Goal: Task Accomplishment & Management: Contribute content

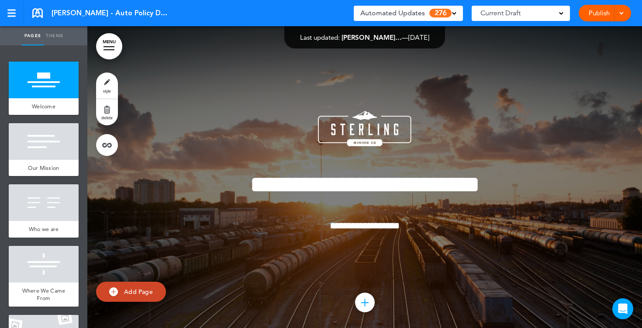
click at [455, 14] on span at bounding box center [454, 12] width 4 height 4
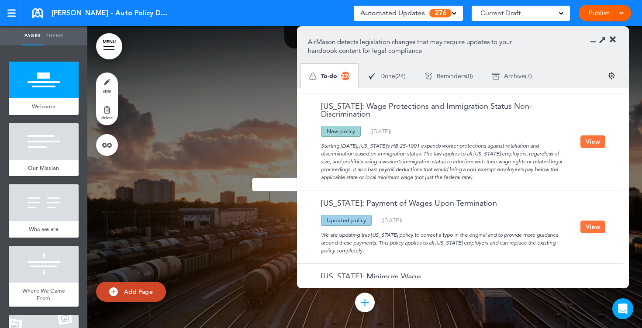
scroll to position [1083, 0]
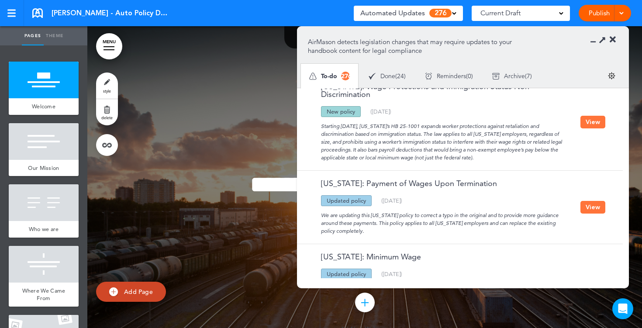
drag, startPoint x: 368, startPoint y: 193, endPoint x: 329, endPoint y: 193, distance: 39.3
click at [329, 195] on div "Updated policy" at bounding box center [346, 200] width 51 height 11
drag, startPoint x: 359, startPoint y: 102, endPoint x: 322, endPoint y: 103, distance: 36.7
click at [323, 106] on div "New policy" at bounding box center [341, 111] width 40 height 11
drag, startPoint x: 330, startPoint y: 117, endPoint x: 379, endPoint y: 117, distance: 49.8
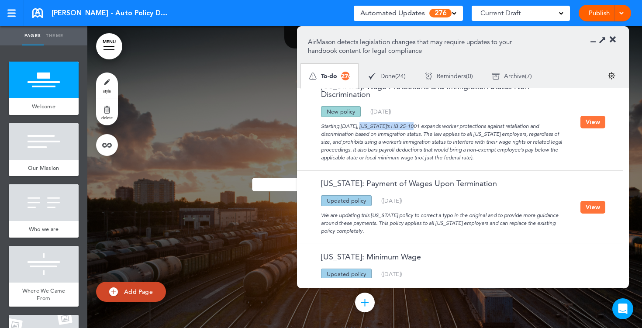
click at [379, 117] on div "Starting [DATE], [US_STATE]’s HB 25-1001 expands worker protections against ret…" at bounding box center [444, 139] width 273 height 45
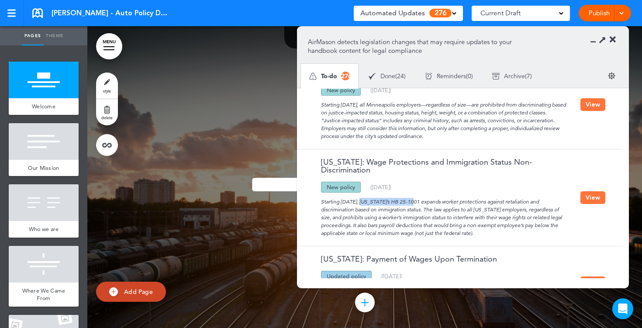
scroll to position [998, 0]
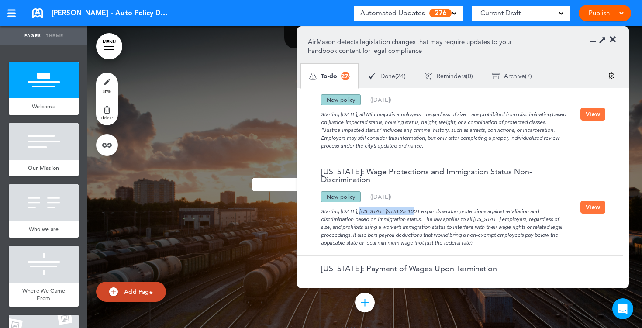
click at [596, 207] on button "View" at bounding box center [592, 207] width 25 height 13
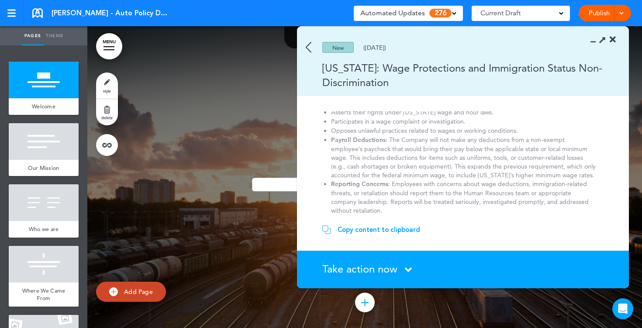
scroll to position [159, 0]
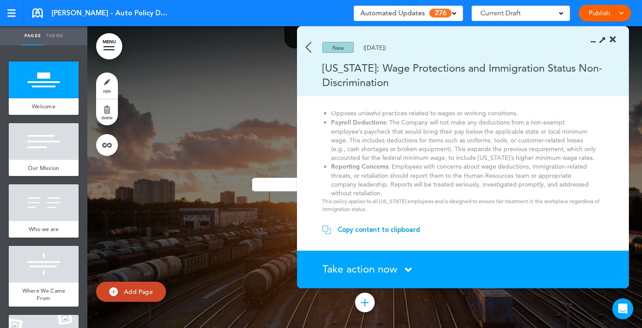
click at [359, 229] on div "Copy content to clipboard" at bounding box center [379, 229] width 83 height 9
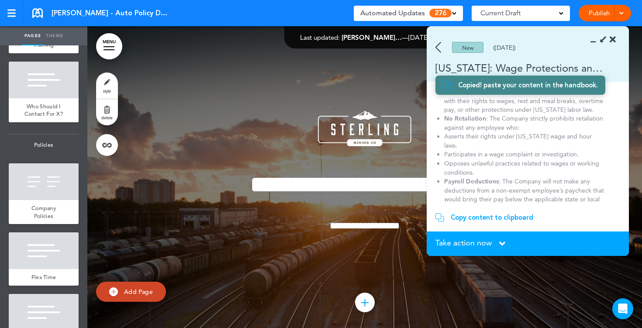
scroll to position [674, 0]
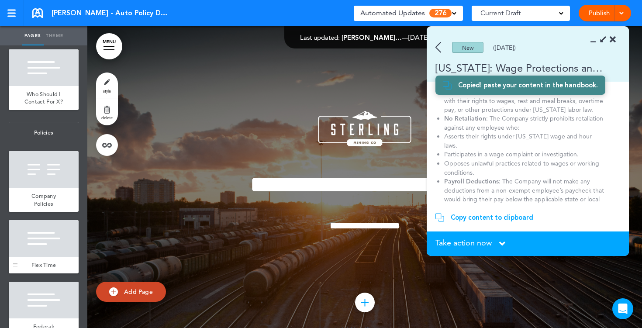
click at [45, 233] on div at bounding box center [44, 238] width 70 height 37
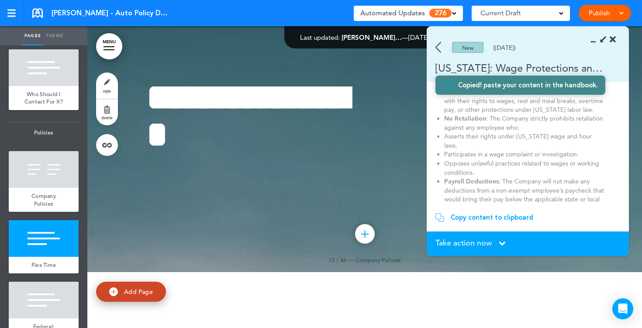
scroll to position [6137, 0]
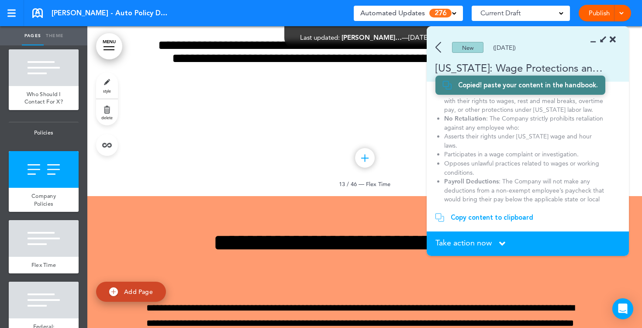
click at [615, 41] on icon at bounding box center [613, 39] width 6 height 9
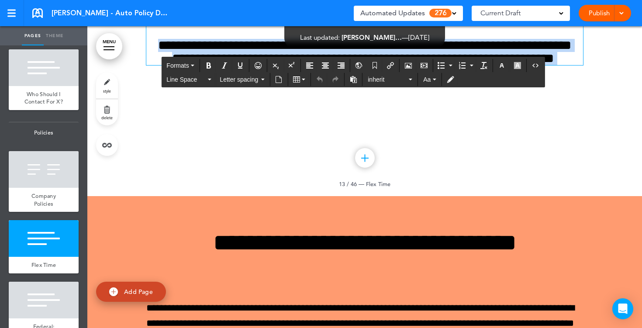
drag, startPoint x: 391, startPoint y: 213, endPoint x: 294, endPoint y: 146, distance: 117.5
click at [294, 65] on div "**********" at bounding box center [364, 29] width 437 height 72
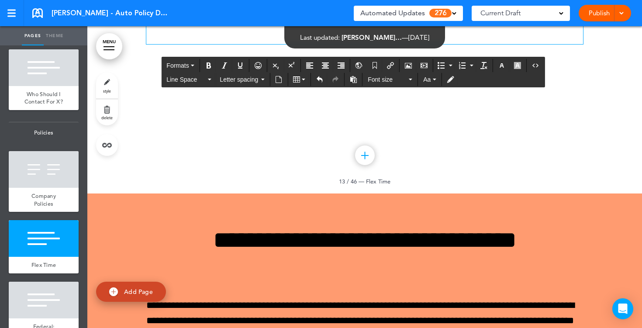
paste div
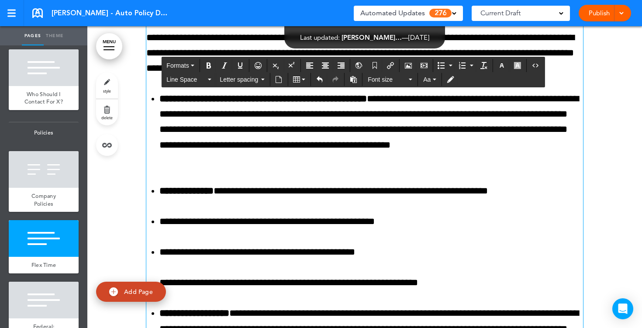
scroll to position [6137, 0]
click at [471, 76] on p "**********" at bounding box center [364, 53] width 437 height 46
click at [319, 79] on icon "Undo" at bounding box center [319, 79] width 7 height 7
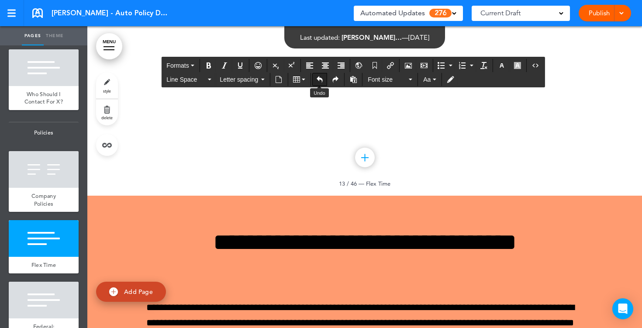
click at [318, 76] on icon "Undo" at bounding box center [319, 79] width 7 height 7
click at [398, 196] on div "**********" at bounding box center [364, 38] width 555 height 314
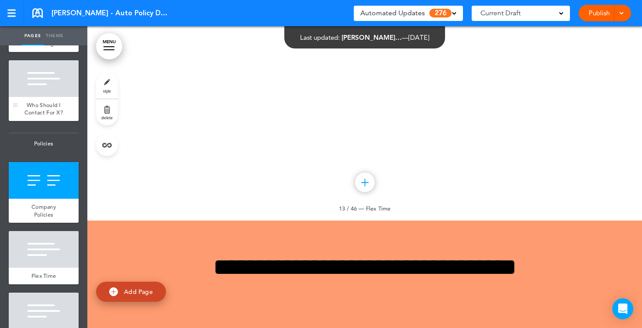
scroll to position [664, 0]
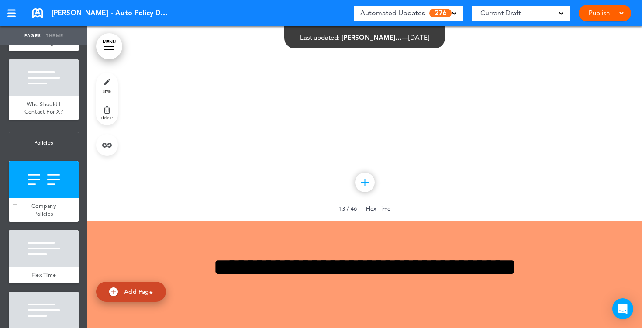
click at [55, 172] on div at bounding box center [44, 179] width 70 height 37
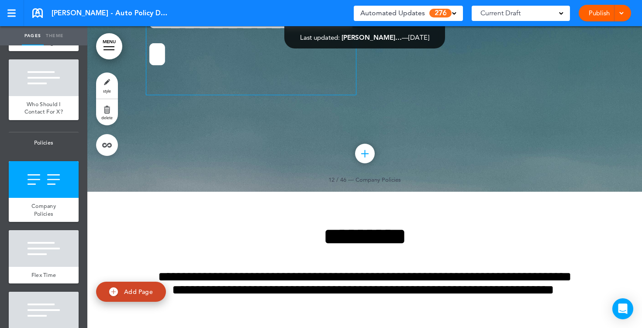
scroll to position [5823, 0]
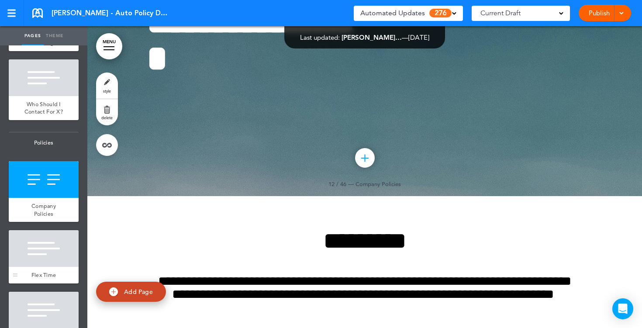
click at [38, 244] on div at bounding box center [44, 248] width 70 height 37
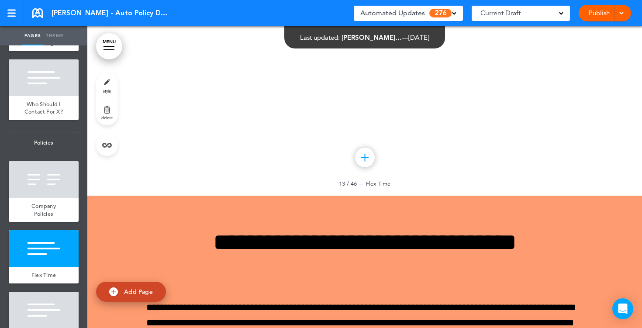
scroll to position [6139, 0]
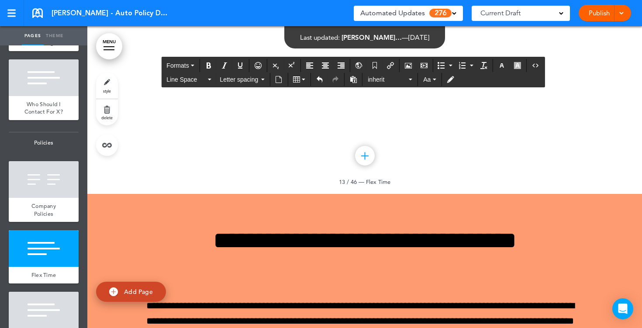
drag, startPoint x: 235, startPoint y: 164, endPoint x: 145, endPoint y: 158, distance: 91.0
click at [324, 66] on icon "Align center" at bounding box center [325, 65] width 7 height 7
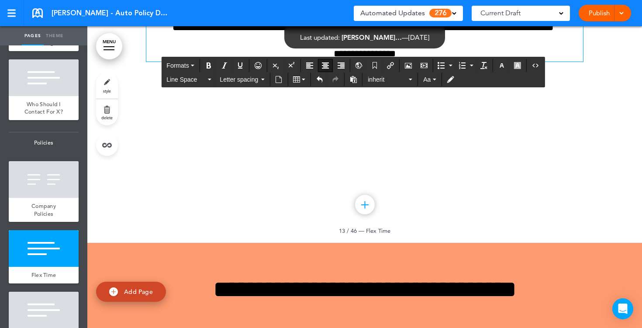
scroll to position [6088, 0]
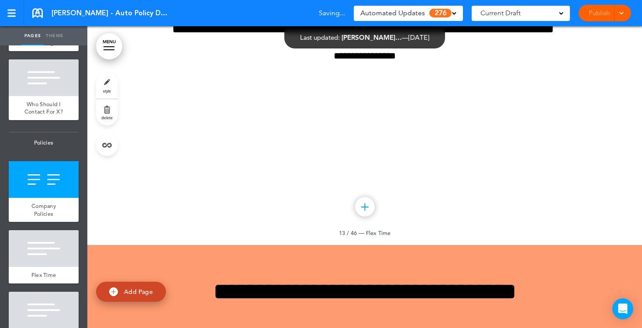
click at [553, 16] on div "Current Draft" at bounding box center [521, 13] width 98 height 15
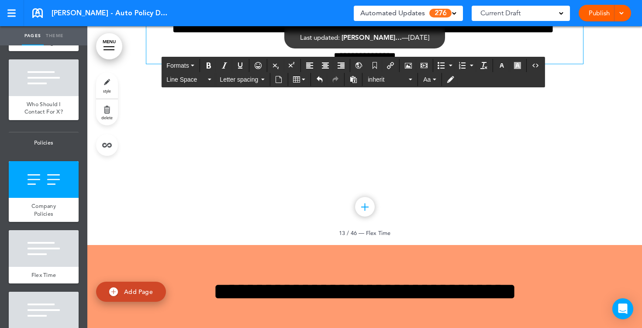
click at [108, 51] on link "MENU" at bounding box center [109, 46] width 26 height 26
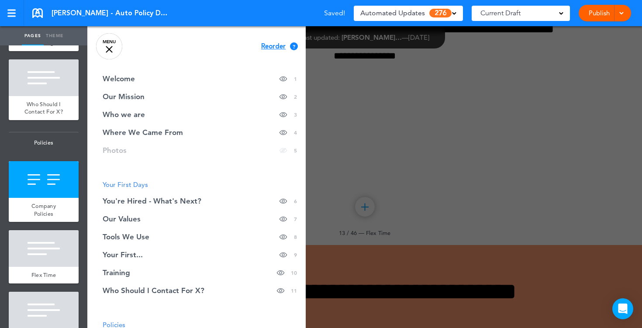
click at [115, 41] on link "MENU" at bounding box center [109, 46] width 26 height 26
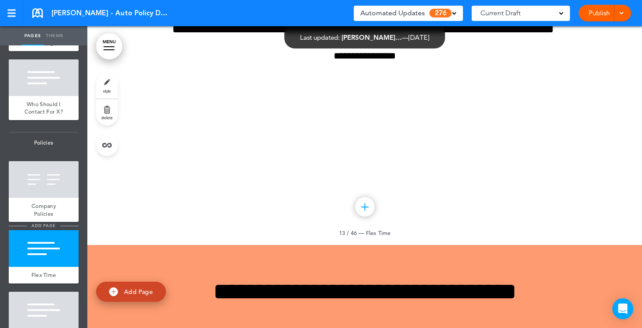
click at [43, 227] on span "add page" at bounding box center [43, 226] width 33 height 6
type input "********"
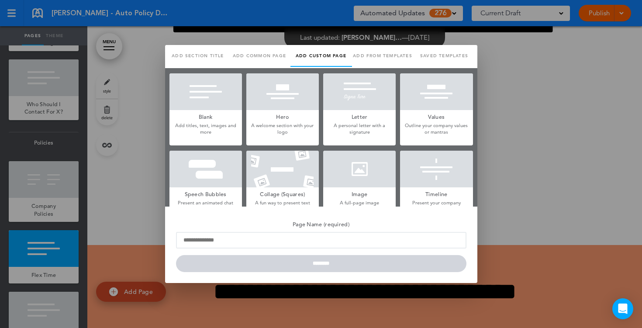
scroll to position [0, 0]
click at [153, 129] on div at bounding box center [321, 164] width 642 height 328
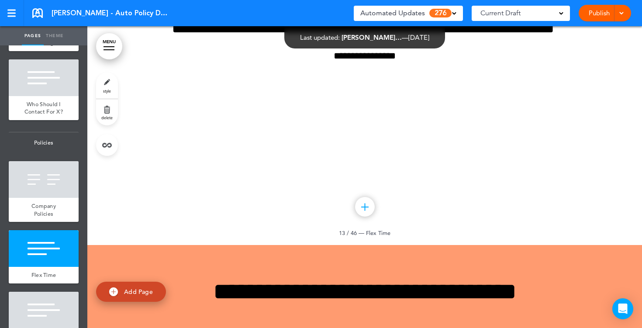
click at [108, 86] on link "style" at bounding box center [107, 85] width 22 height 26
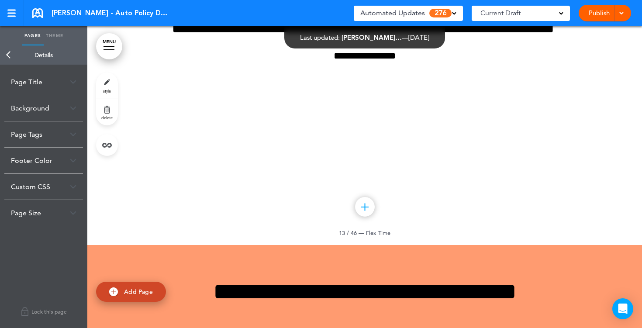
click at [59, 114] on div "Background" at bounding box center [43, 108] width 79 height 26
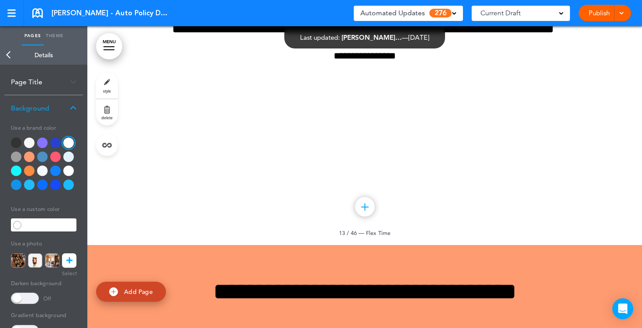
click at [31, 155] on div at bounding box center [29, 157] width 10 height 10
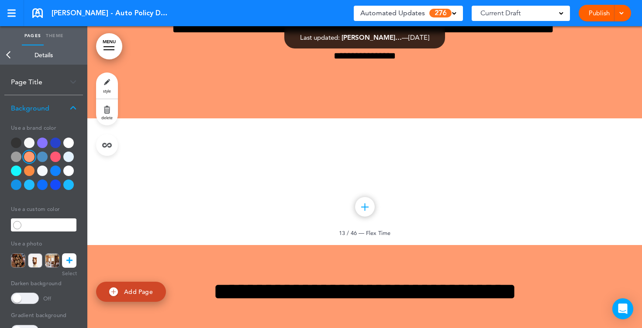
click at [55, 172] on div at bounding box center [55, 171] width 10 height 10
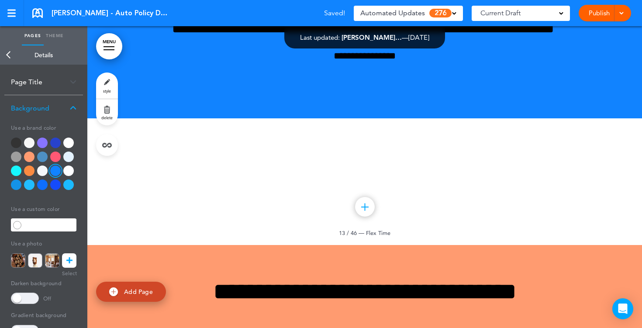
click at [69, 265] on icon at bounding box center [69, 260] width 6 height 14
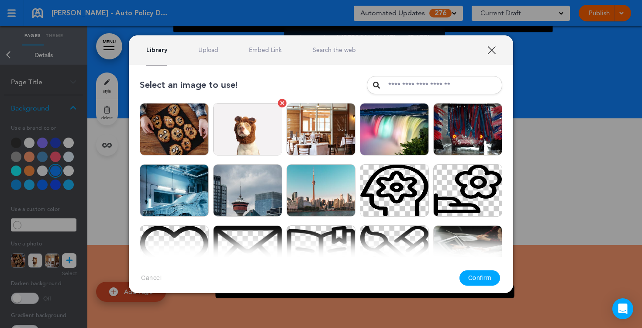
click at [235, 120] on img at bounding box center [247, 129] width 69 height 52
click at [484, 273] on button "Confirm" at bounding box center [479, 277] width 41 height 15
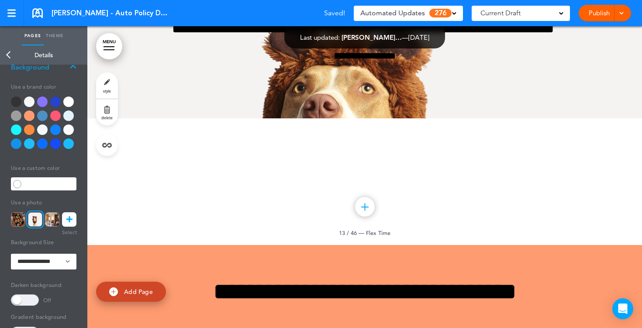
scroll to position [43, 0]
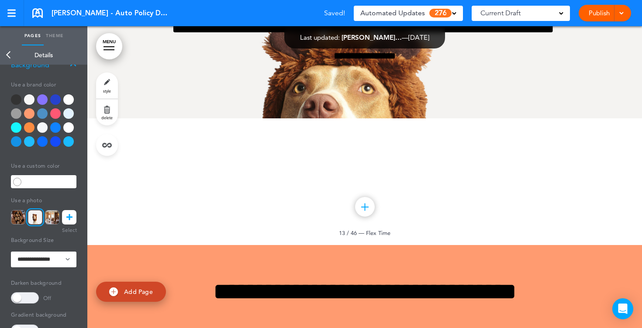
click at [23, 293] on span at bounding box center [25, 297] width 28 height 11
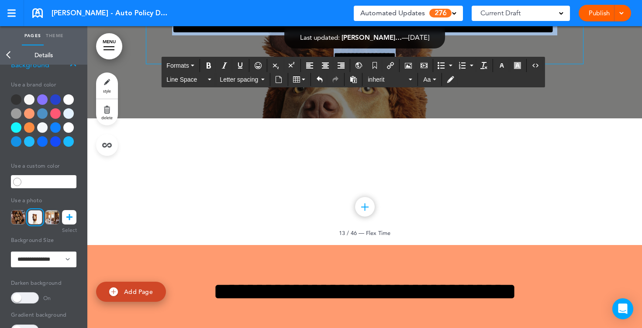
drag, startPoint x: 422, startPoint y: 212, endPoint x: 291, endPoint y: 121, distance: 159.8
click at [291, 64] on div "**********" at bounding box center [364, 13] width 437 height 100
click at [507, 66] on button "button" at bounding box center [502, 65] width 14 height 12
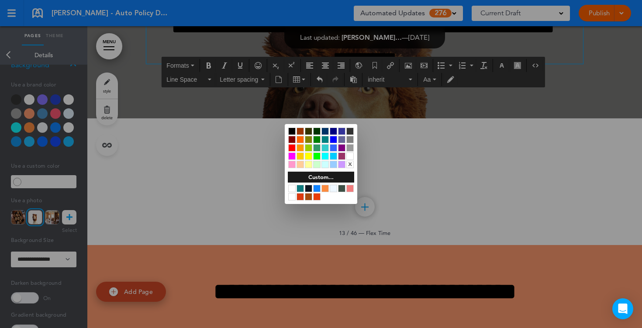
click at [353, 156] on div at bounding box center [349, 155] width 7 height 7
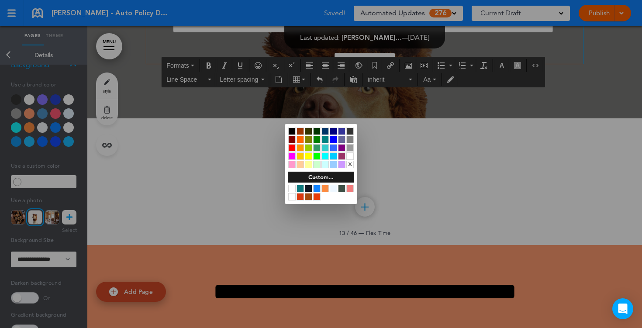
click at [467, 235] on div at bounding box center [321, 164] width 642 height 328
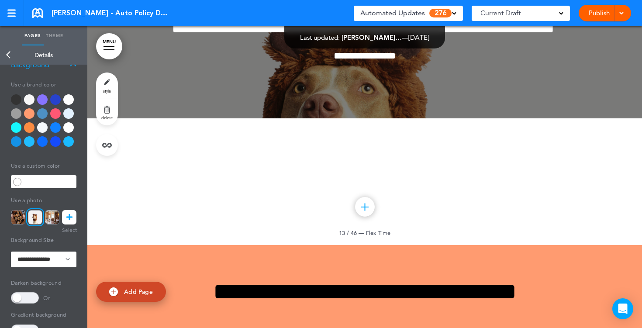
click at [595, 15] on link "Publish" at bounding box center [599, 13] width 28 height 17
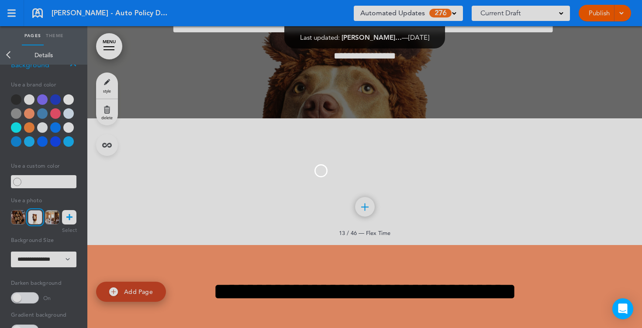
scroll to position [0, 0]
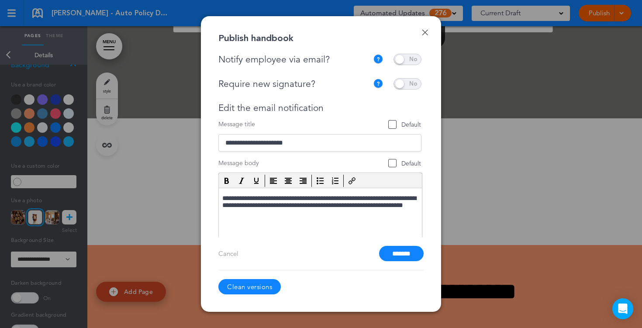
click at [411, 63] on span at bounding box center [407, 59] width 28 height 11
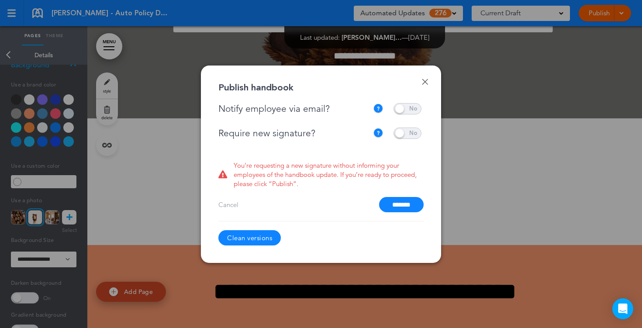
click at [400, 107] on span at bounding box center [407, 108] width 28 height 11
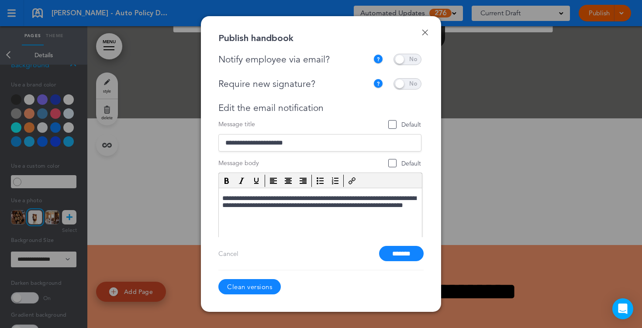
click at [406, 84] on span at bounding box center [407, 83] width 28 height 11
drag, startPoint x: 332, startPoint y: 57, endPoint x: 279, endPoint y: 56, distance: 53.3
click at [279, 56] on div "Notify employee via email?" at bounding box center [295, 59] width 155 height 11
drag, startPoint x: 318, startPoint y: 110, endPoint x: 235, endPoint y: 110, distance: 83.9
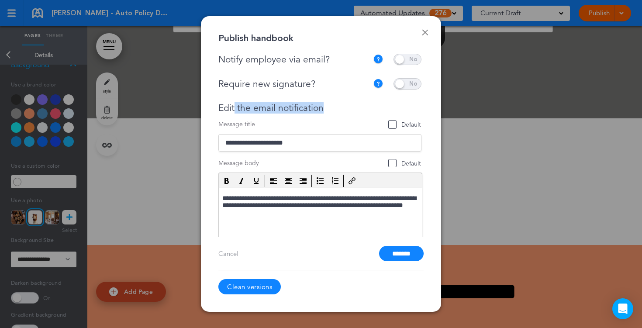
click at [235, 110] on div "Edit the email notification" at bounding box center [319, 108] width 203 height 11
click at [393, 252] on input "*******" at bounding box center [401, 253] width 45 height 15
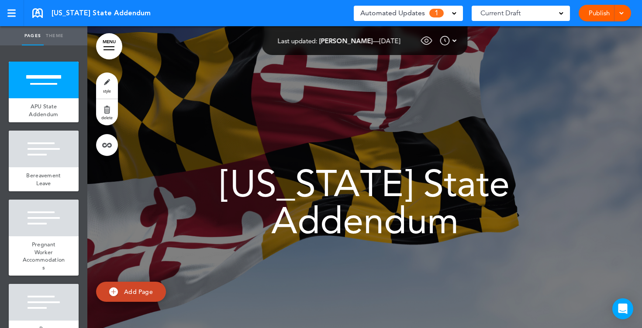
click at [456, 14] on span at bounding box center [454, 12] width 4 height 4
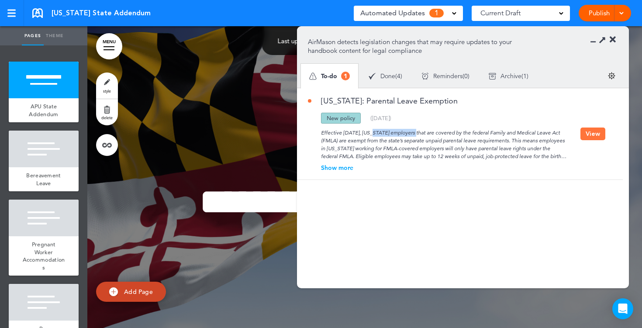
drag, startPoint x: 383, startPoint y: 133, endPoint x: 342, endPoint y: 132, distance: 41.5
click at [342, 132] on div "Effective October 1, 2025, Maryland employers that are covered by the federal F…" at bounding box center [444, 142] width 273 height 37
click at [390, 78] on span "Done" at bounding box center [387, 76] width 15 height 6
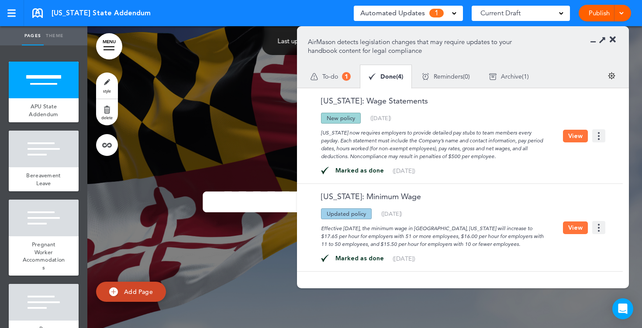
click at [338, 73] on span "To-do" at bounding box center [330, 76] width 16 height 6
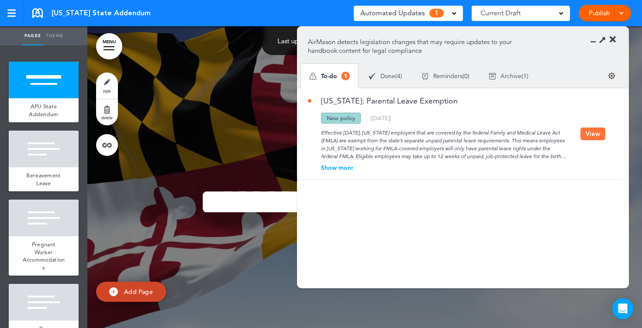
click at [591, 133] on button "View" at bounding box center [592, 134] width 25 height 13
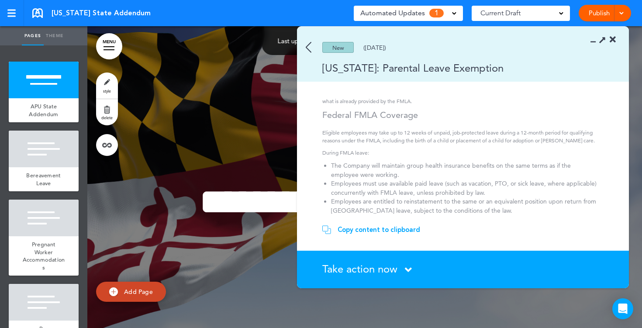
scroll to position [55, 0]
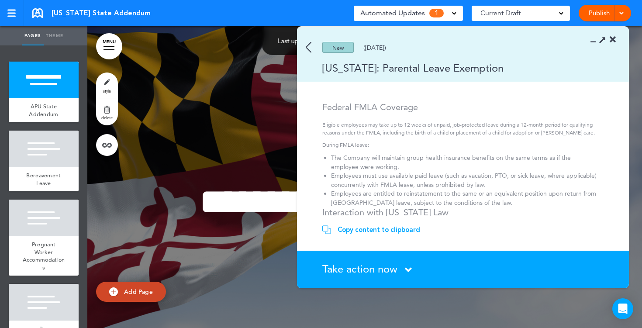
click at [391, 228] on div "Copy content to clipboard" at bounding box center [379, 229] width 83 height 9
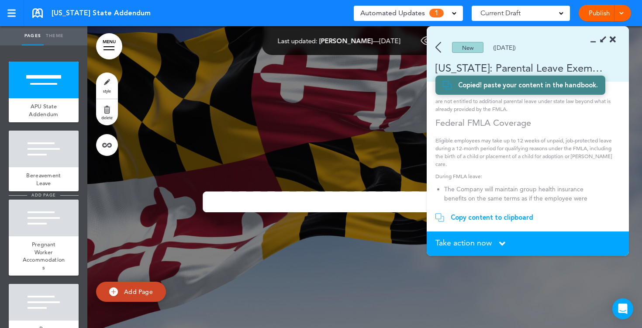
click at [31, 196] on span "add page" at bounding box center [43, 195] width 33 height 6
type input "********"
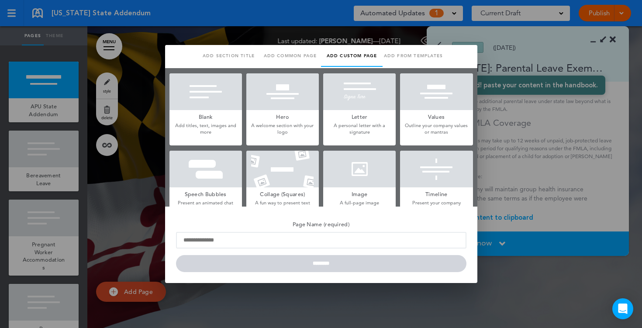
click at [519, 145] on div at bounding box center [321, 164] width 642 height 328
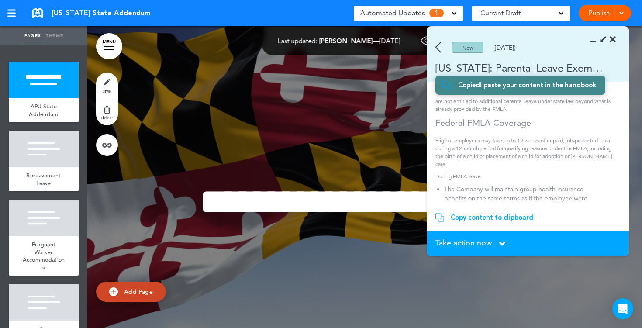
click at [613, 39] on icon at bounding box center [613, 39] width 6 height 9
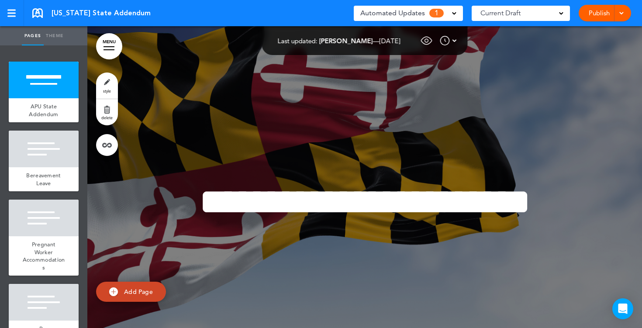
click at [602, 15] on link "Publish" at bounding box center [599, 13] width 28 height 17
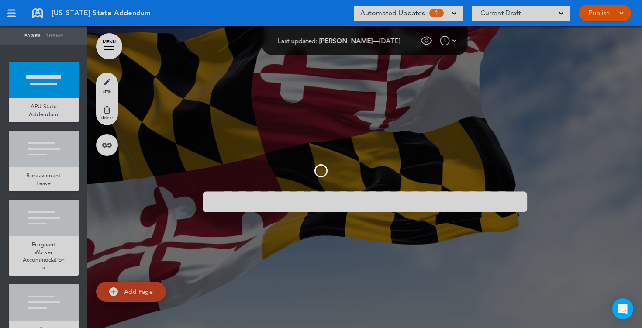
scroll to position [0, 0]
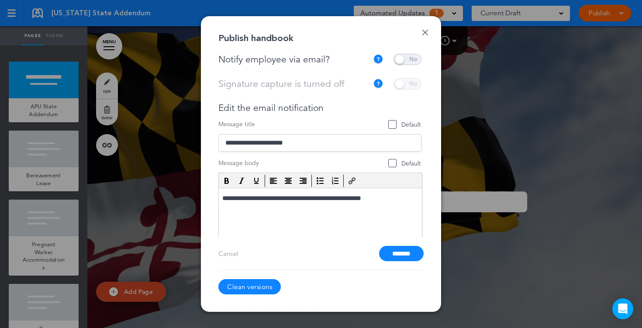
click at [422, 34] on link "Done" at bounding box center [425, 32] width 6 height 6
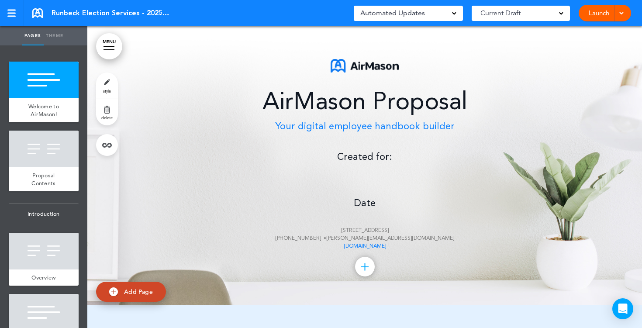
click at [368, 180] on div "AirMason Proposal Your digital employee handbook builder Created for: Date [STR…" at bounding box center [364, 154] width 437 height 191
click at [365, 179] on div "AirMason Proposal Your digital employee handbook builder Created for: Date 20 C…" at bounding box center [364, 154] width 437 height 191
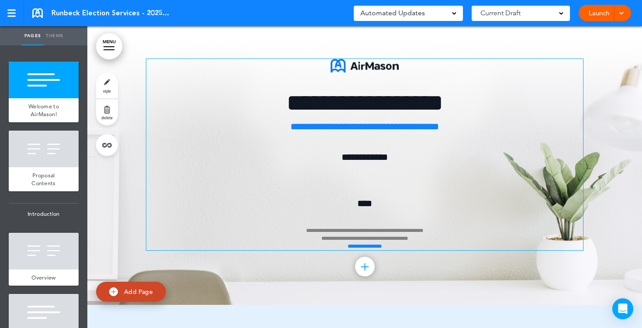
click at [364, 179] on div "**********" at bounding box center [364, 154] width 437 height 191
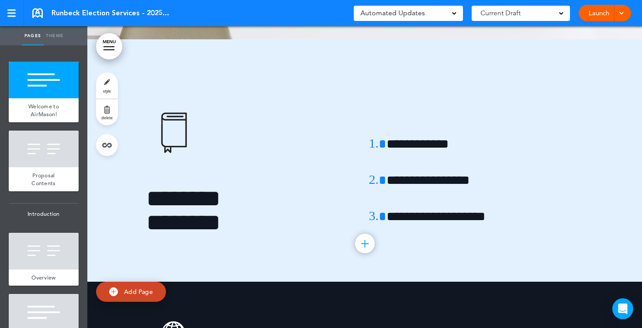
scroll to position [390, 0]
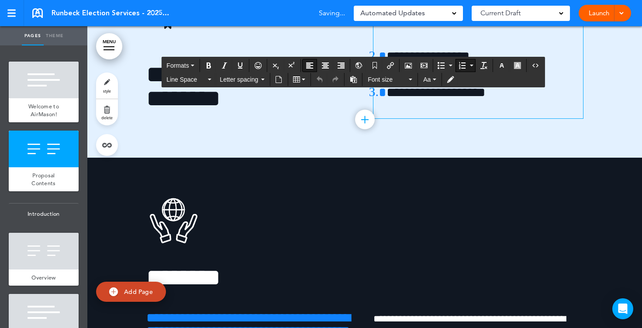
click at [407, 107] on div "**********" at bounding box center [478, 48] width 210 height 139
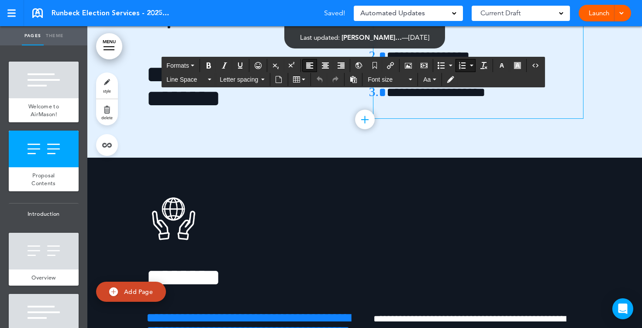
scroll to position [0, 0]
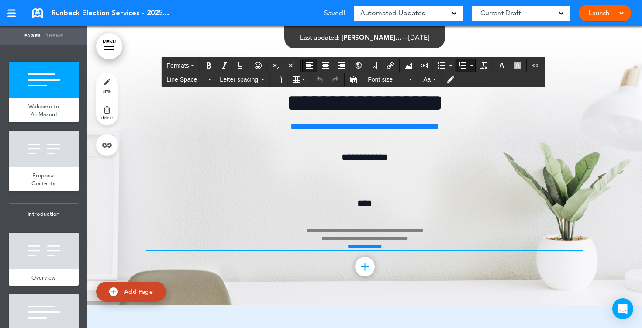
click at [362, 180] on div "**********" at bounding box center [364, 154] width 437 height 191
click at [408, 64] on icon "Airmason image" at bounding box center [408, 65] width 7 height 7
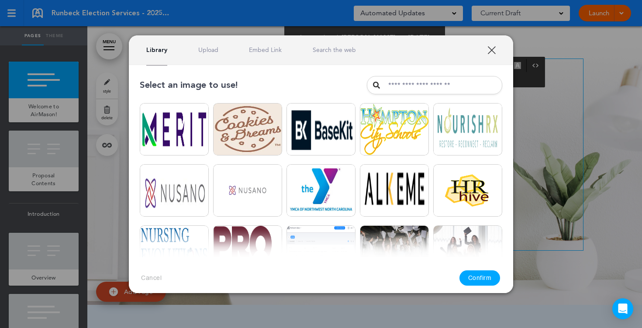
click at [210, 48] on link "Upload" at bounding box center [208, 50] width 20 height 8
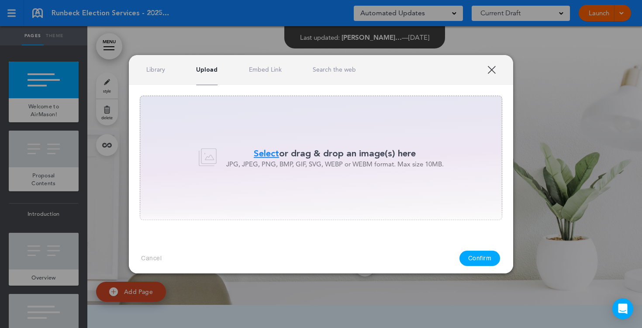
click at [258, 153] on span "Select" at bounding box center [266, 153] width 25 height 13
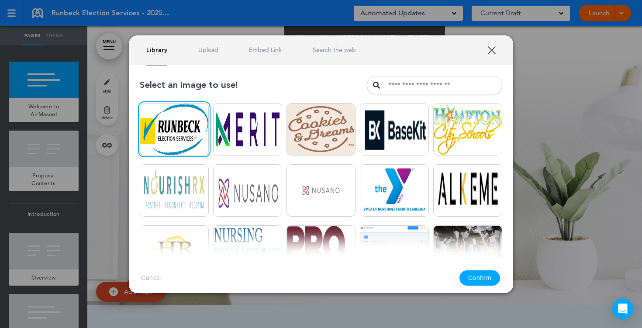
click at [482, 266] on div "Cancel Confirm" at bounding box center [321, 277] width 384 height 41
click at [480, 280] on button "Confirm" at bounding box center [479, 277] width 41 height 15
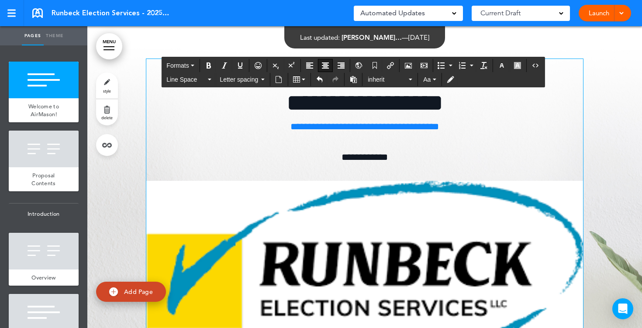
click at [266, 215] on img at bounding box center [364, 274] width 437 height 187
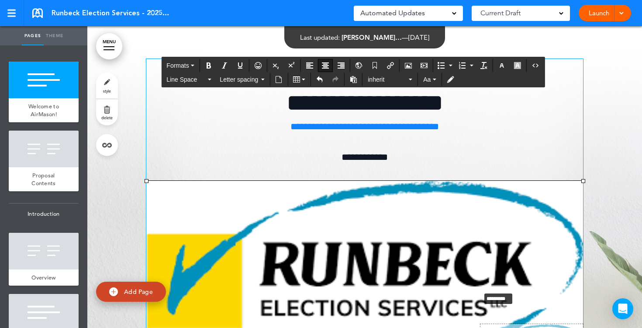
drag, startPoint x: 146, startPoint y: 181, endPoint x: 481, endPoint y: 292, distance: 352.4
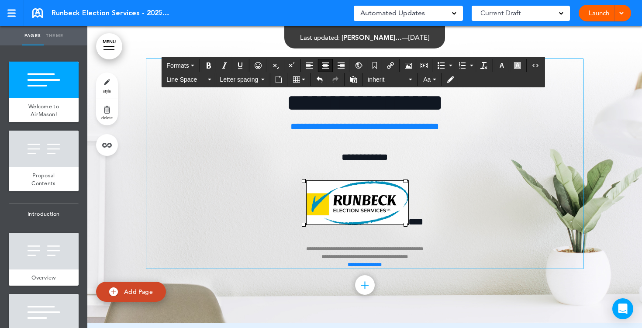
click at [471, 188] on p "**********" at bounding box center [364, 225] width 437 height 88
click at [374, 200] on img at bounding box center [358, 203] width 102 height 44
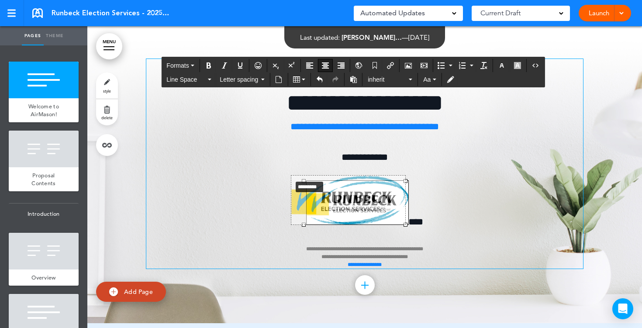
drag, startPoint x: 302, startPoint y: 181, endPoint x: 279, endPoint y: 177, distance: 23.4
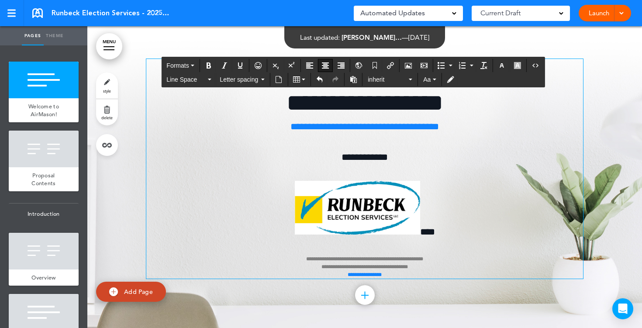
click at [420, 228] on span "****" at bounding box center [427, 232] width 15 height 10
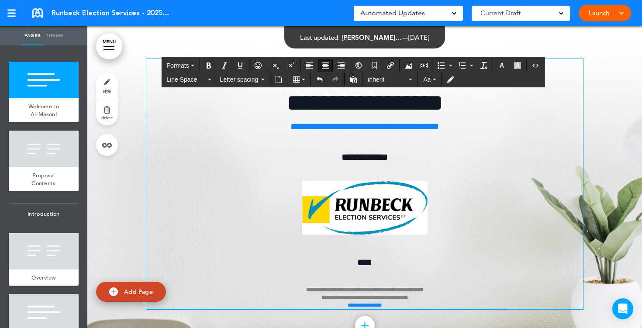
click at [368, 263] on span "****" at bounding box center [364, 263] width 15 height 10
drag, startPoint x: 373, startPoint y: 263, endPoint x: 353, endPoint y: 263, distance: 20.1
click at [353, 263] on p "**********" at bounding box center [364, 282] width 437 height 54
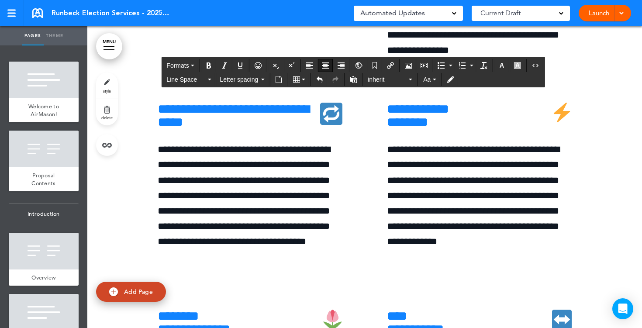
scroll to position [3219, 0]
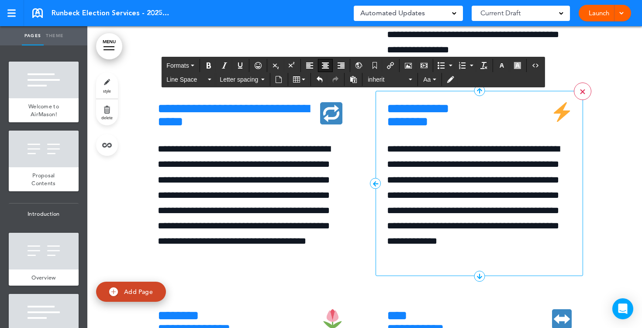
click at [587, 100] on link ">" at bounding box center [582, 91] width 17 height 17
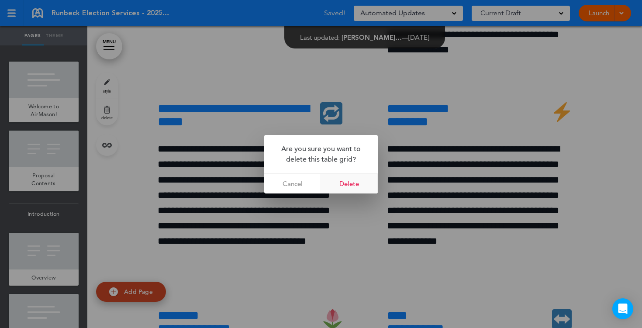
click at [330, 184] on link "Delete" at bounding box center [349, 184] width 57 height 20
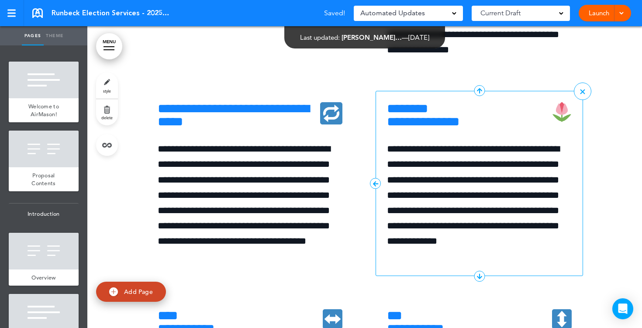
click at [506, 128] on h6 "**********" at bounding box center [479, 115] width 185 height 26
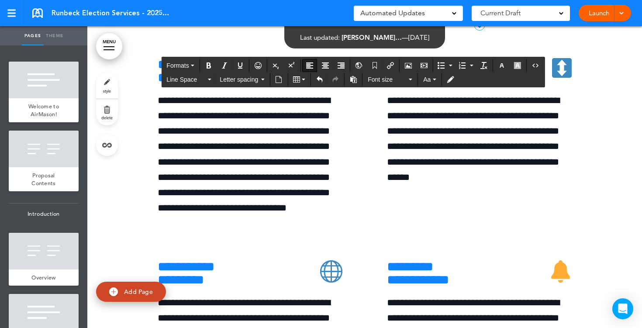
scroll to position [3478, 0]
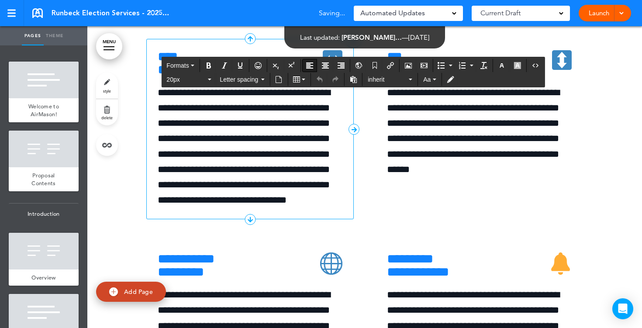
click at [253, 76] on h6 "**********" at bounding box center [250, 63] width 185 height 26
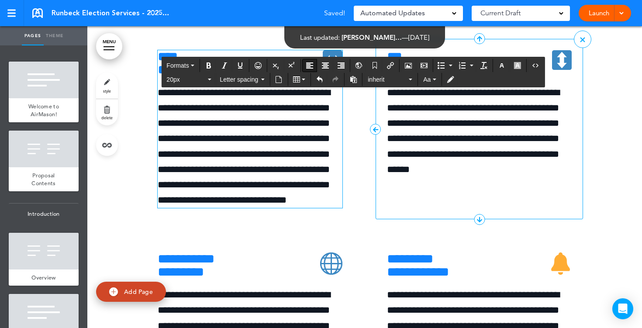
click at [493, 76] on h6 "**********" at bounding box center [479, 63] width 185 height 26
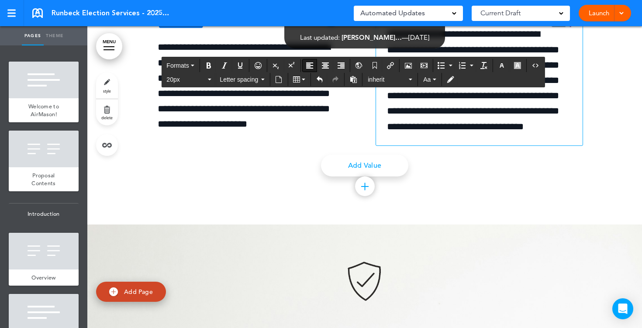
scroll to position [4230, 0]
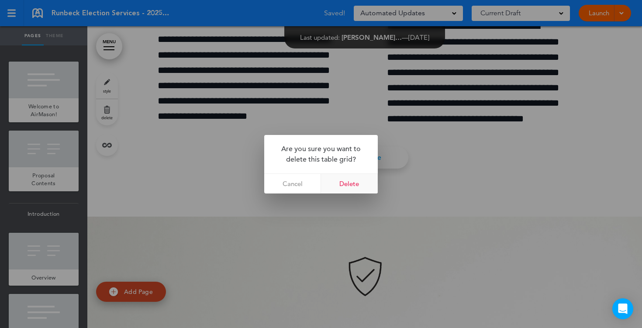
click at [367, 181] on link "Delete" at bounding box center [349, 184] width 57 height 20
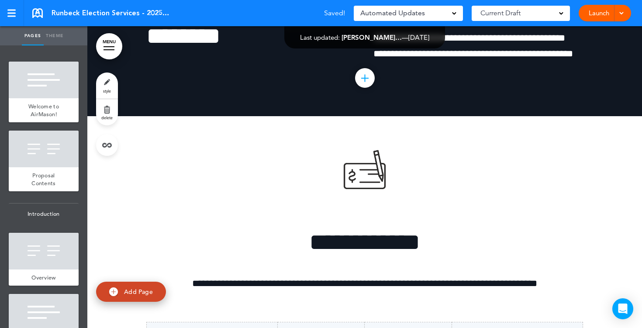
scroll to position [5165, 0]
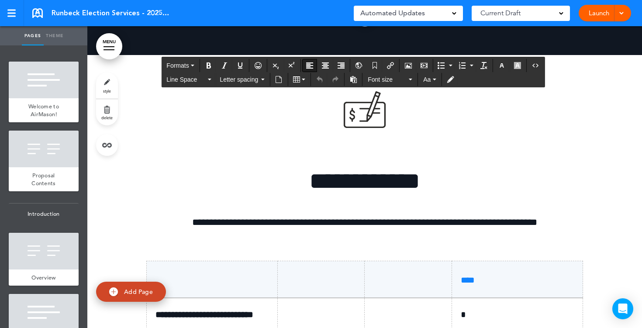
drag, startPoint x: 573, startPoint y: 91, endPoint x: 549, endPoint y: 87, distance: 23.9
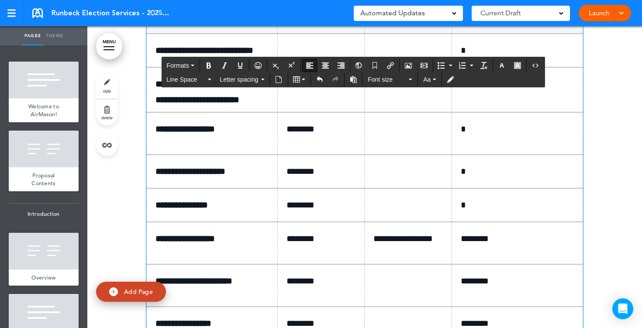
scroll to position [5434, 0]
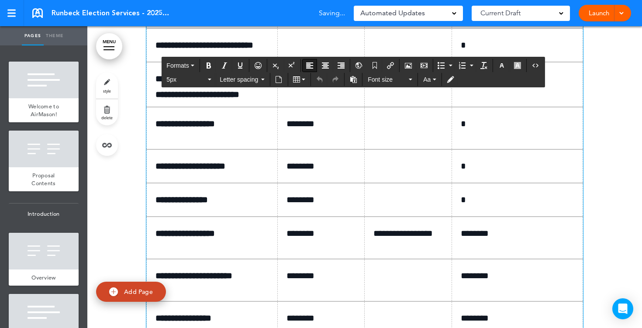
click at [295, 53] on p at bounding box center [324, 45] width 76 height 15
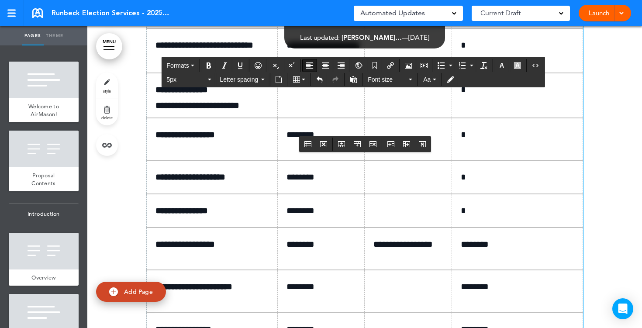
click at [471, 53] on p "*" at bounding box center [521, 45] width 120 height 15
click at [336, 97] on p at bounding box center [324, 89] width 76 height 15
click at [410, 97] on p at bounding box center [411, 89] width 76 height 15
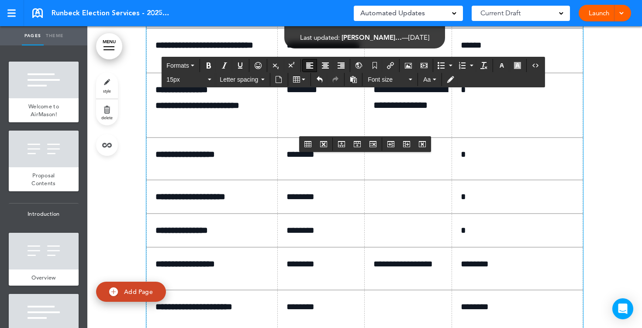
click at [472, 97] on p "*" at bounding box center [521, 89] width 120 height 15
click at [411, 128] on p "**********" at bounding box center [411, 105] width 76 height 46
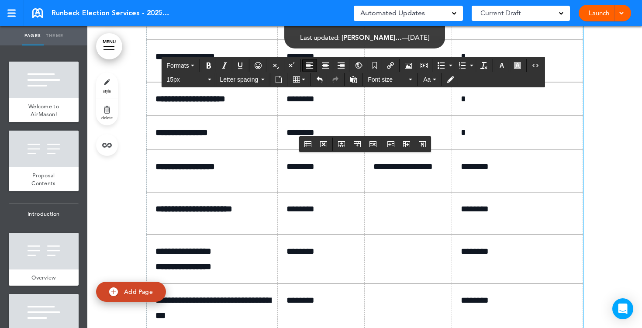
scroll to position [5579, 0]
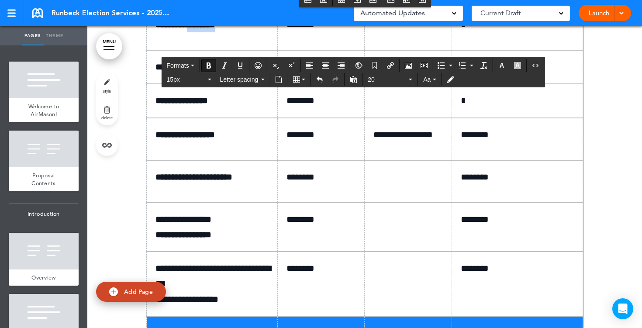
drag, startPoint x: 231, startPoint y: 183, endPoint x: 200, endPoint y: 183, distance: 31.0
click at [200, 29] on strong "**********" at bounding box center [184, 24] width 59 height 9
click at [390, 31] on p at bounding box center [411, 25] width 76 height 12
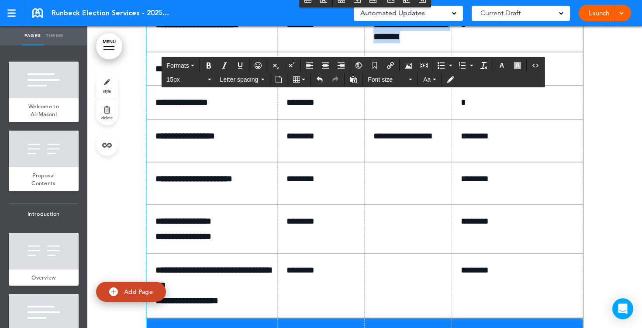
drag, startPoint x: 434, startPoint y: 198, endPoint x: 375, endPoint y: 186, distance: 59.7
click at [375, 43] on p "**********" at bounding box center [411, 31] width 76 height 24
copy p "**********"
click at [376, 86] on td at bounding box center [408, 69] width 87 height 34
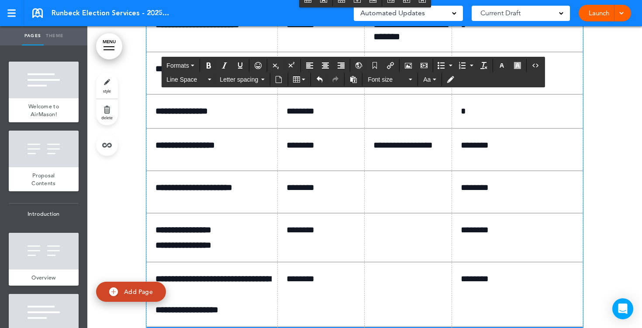
click at [380, 128] on td at bounding box center [408, 111] width 87 height 34
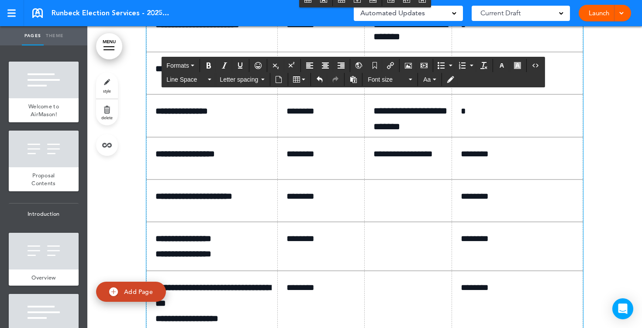
click at [476, 52] on td "*" at bounding box center [517, 30] width 131 height 44
click at [474, 32] on p "*" at bounding box center [521, 24] width 120 height 15
click at [470, 76] on p "*" at bounding box center [521, 68] width 120 height 15
click at [469, 119] on p "*" at bounding box center [521, 110] width 120 height 15
click at [513, 76] on p "****" at bounding box center [521, 68] width 120 height 15
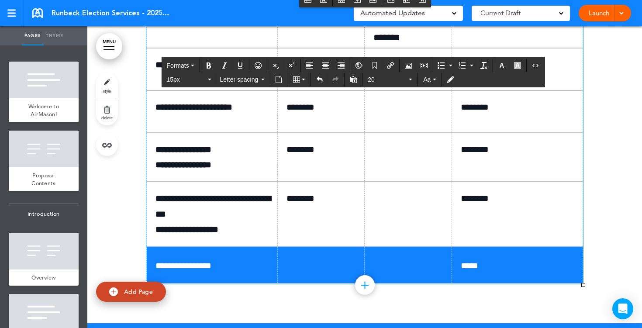
scroll to position [5680, 0]
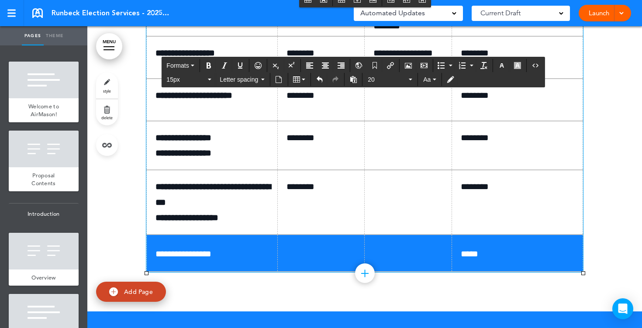
click at [395, 103] on p at bounding box center [411, 95] width 76 height 15
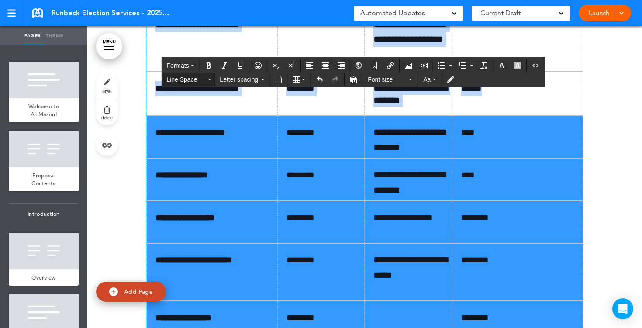
scroll to position [5509, 0]
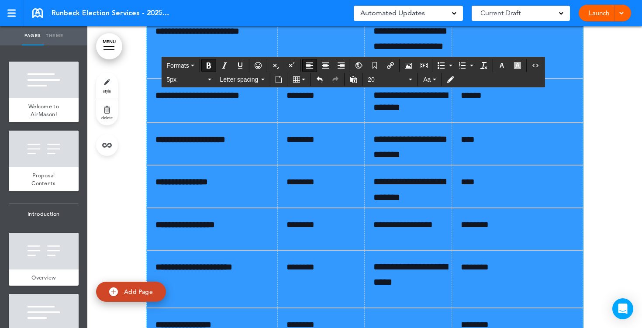
drag, startPoint x: 514, startPoint y: 270, endPoint x: 153, endPoint y: 120, distance: 391.3
click at [153, 120] on tbody "**********" at bounding box center [365, 188] width 436 height 542
click at [395, 79] on span "20" at bounding box center [387, 79] width 39 height 9
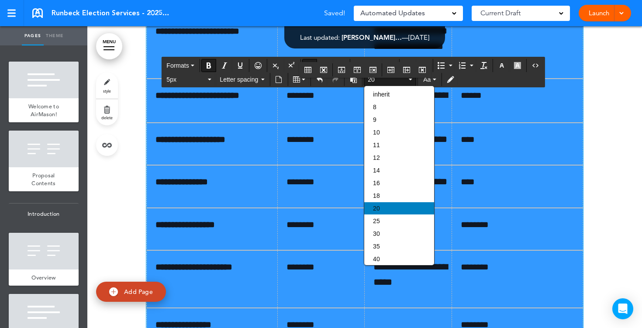
click at [390, 214] on div "20" at bounding box center [399, 208] width 70 height 12
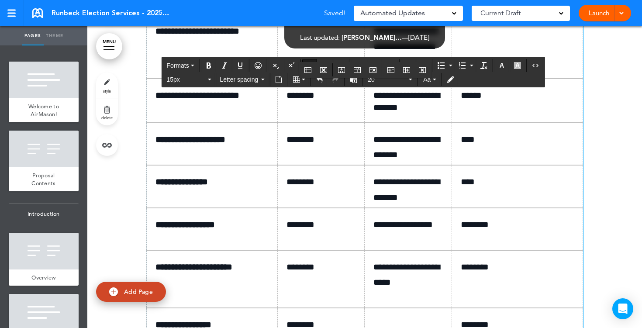
click at [528, 79] on td "****" at bounding box center [517, 39] width 131 height 80
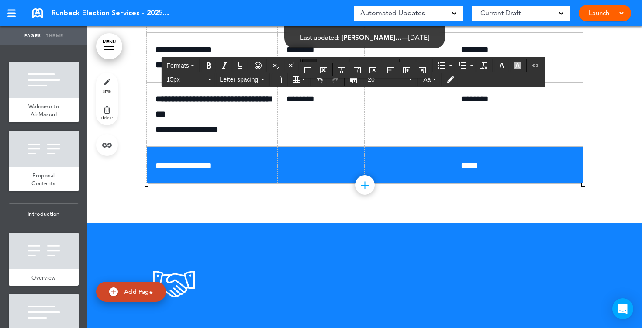
scroll to position [5853, 0]
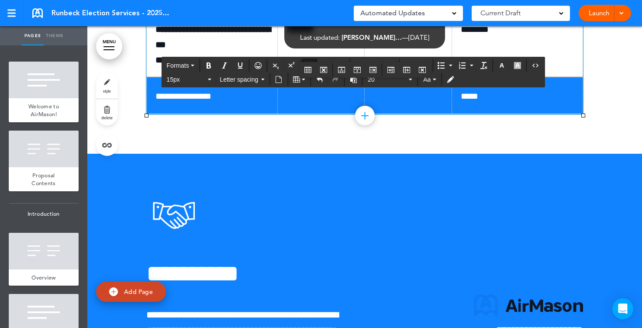
click at [465, 105] on p "*****" at bounding box center [521, 95] width 120 height 19
click at [597, 16] on link "Launch" at bounding box center [599, 13] width 28 height 17
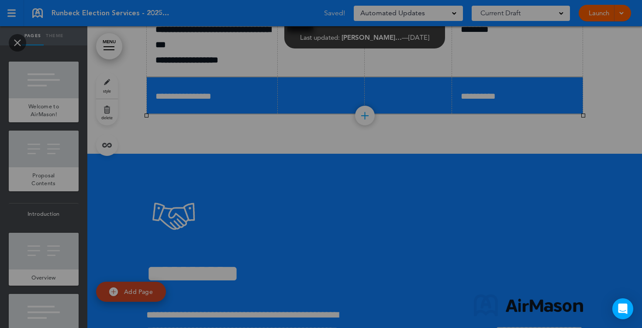
scroll to position [0, 0]
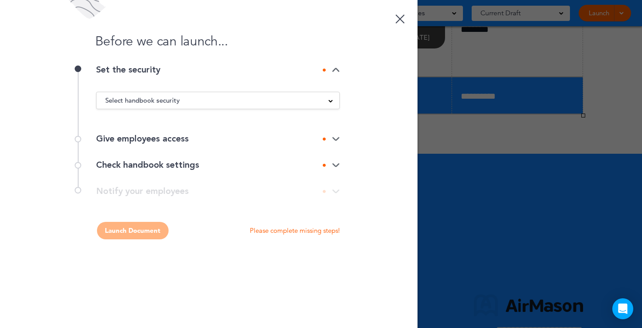
click at [324, 98] on div "Select handbook security" at bounding box center [218, 101] width 243 height 10
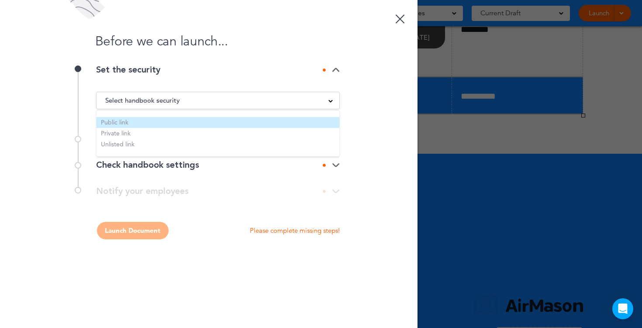
click at [169, 123] on li "Public link" at bounding box center [218, 122] width 243 height 11
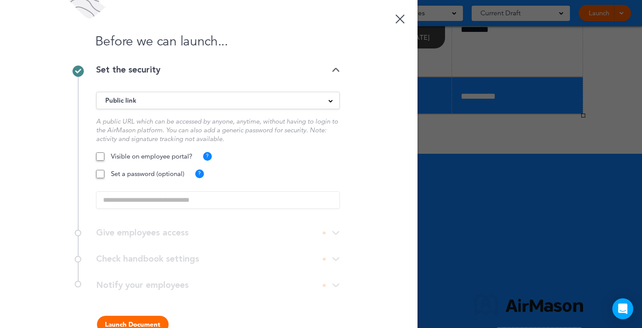
click at [127, 319] on button "Launch Document" at bounding box center [133, 324] width 72 height 17
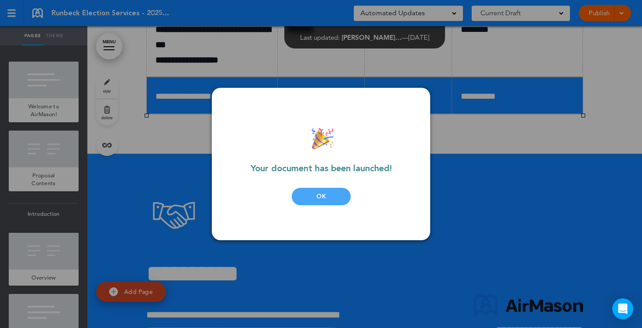
click at [322, 193] on div "OK" at bounding box center [321, 196] width 59 height 17
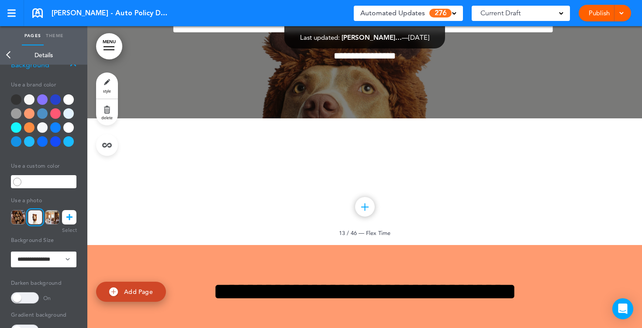
click at [70, 98] on div at bounding box center [68, 99] width 10 height 10
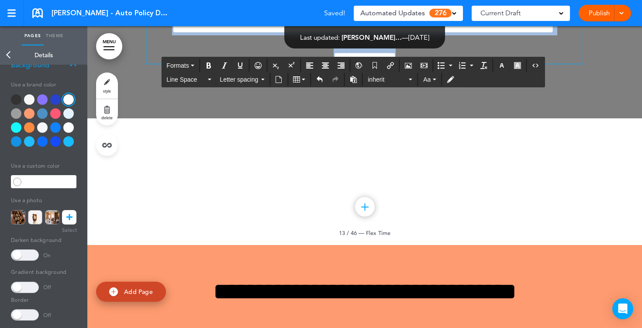
drag, startPoint x: 432, startPoint y: 215, endPoint x: 301, endPoint y: 130, distance: 156.6
click at [301, 64] on div "**********" at bounding box center [364, 13] width 437 height 100
click at [504, 68] on icon "button" at bounding box center [501, 65] width 7 height 7
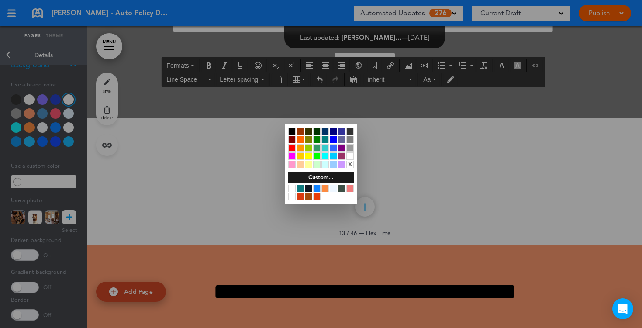
click at [292, 132] on div at bounding box center [291, 131] width 7 height 7
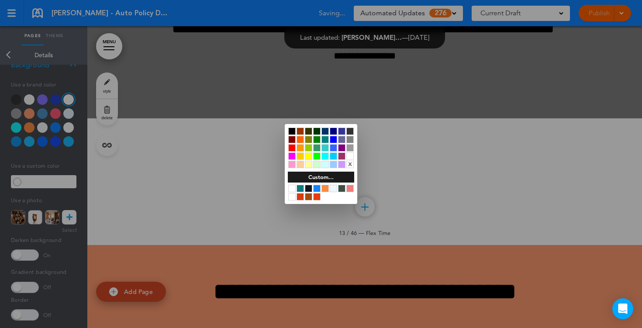
click at [140, 205] on div at bounding box center [321, 164] width 642 height 328
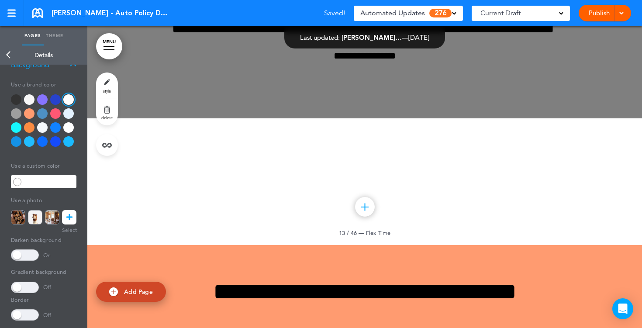
click at [24, 257] on span at bounding box center [25, 254] width 28 height 11
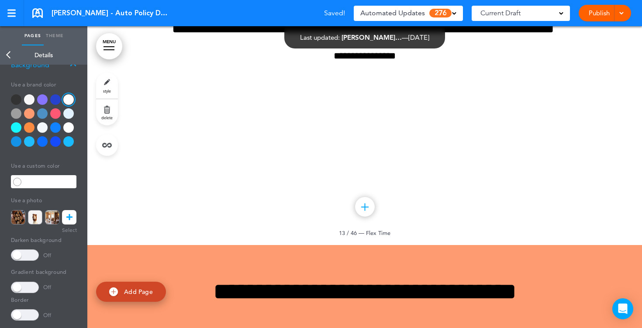
click at [7, 54] on link "Back" at bounding box center [8, 54] width 17 height 19
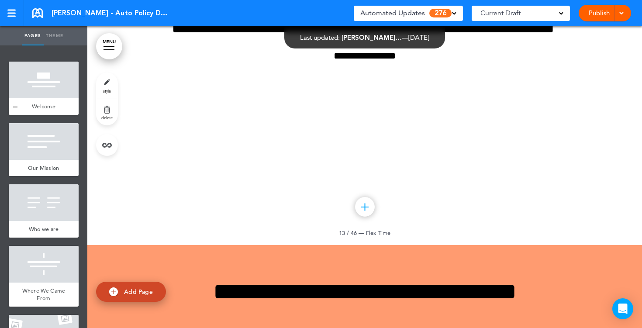
click at [46, 82] on div at bounding box center [44, 80] width 70 height 37
